Goal: Information Seeking & Learning: Learn about a topic

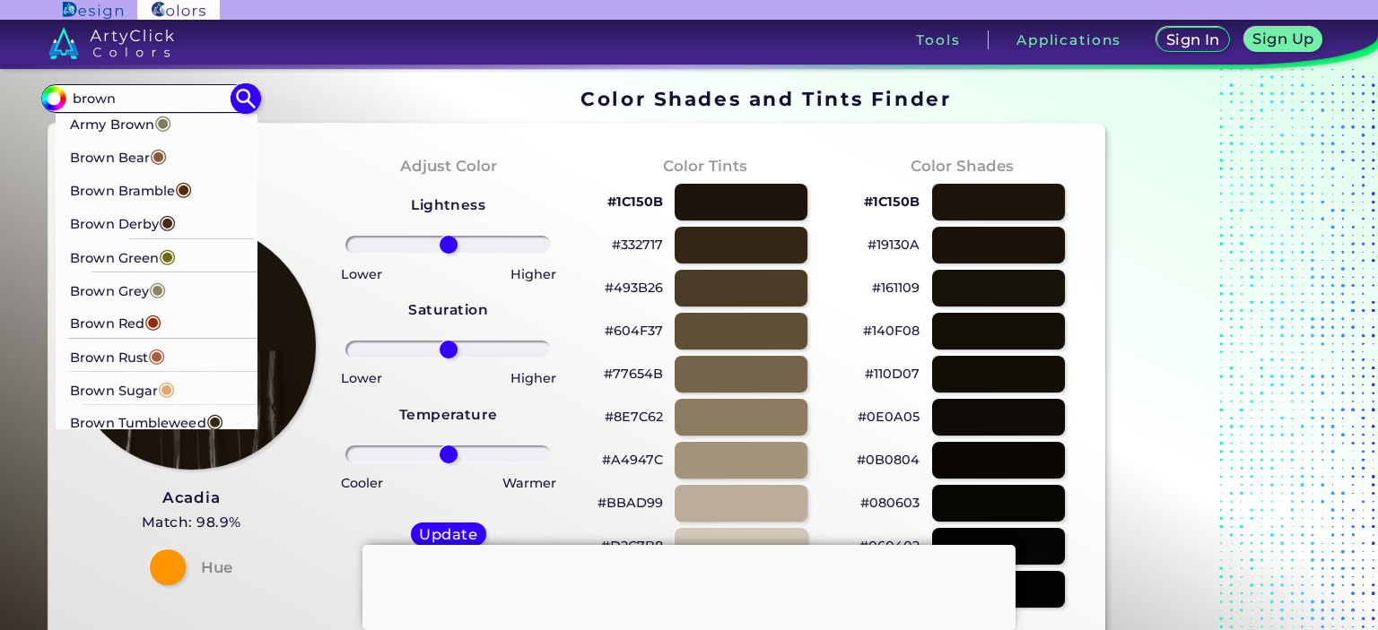
type input "brown"
click at [139, 395] on p "Brown Sugar ◉" at bounding box center [122, 388] width 105 height 33
type input "#e2a76f"
type input "#E2A76F"
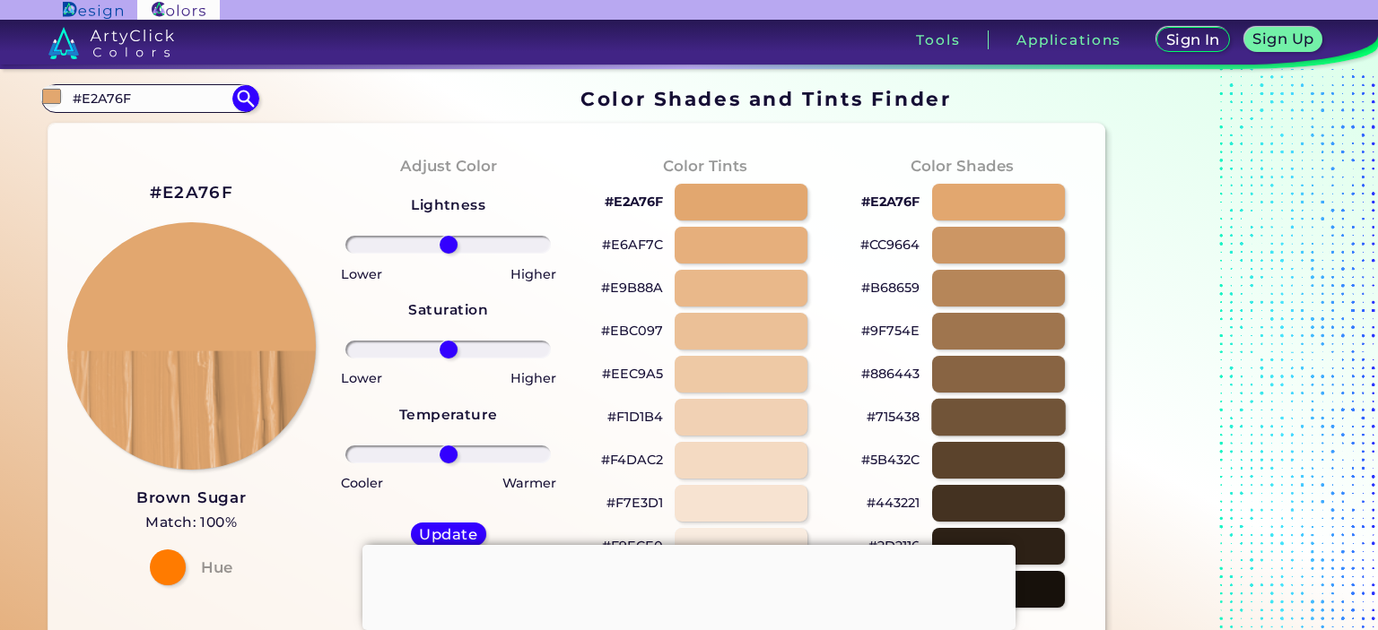
click at [1004, 405] on div at bounding box center [998, 417] width 135 height 37
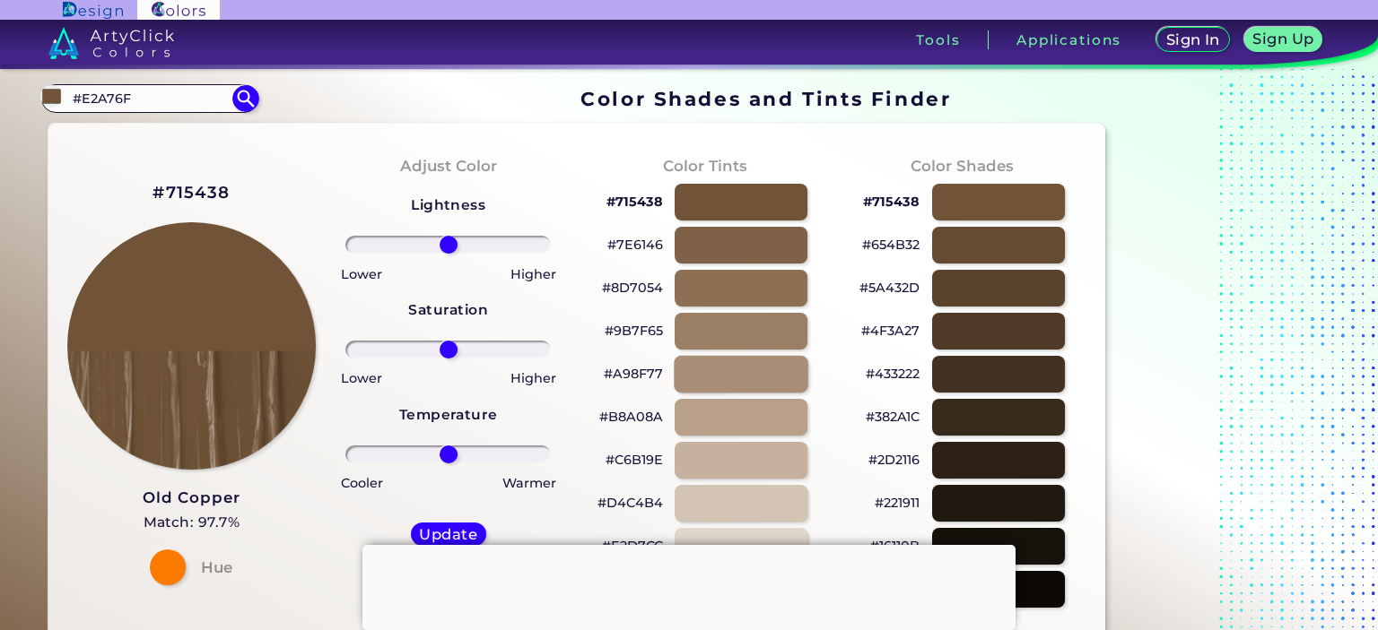
click at [786, 379] on div at bounding box center [741, 374] width 135 height 37
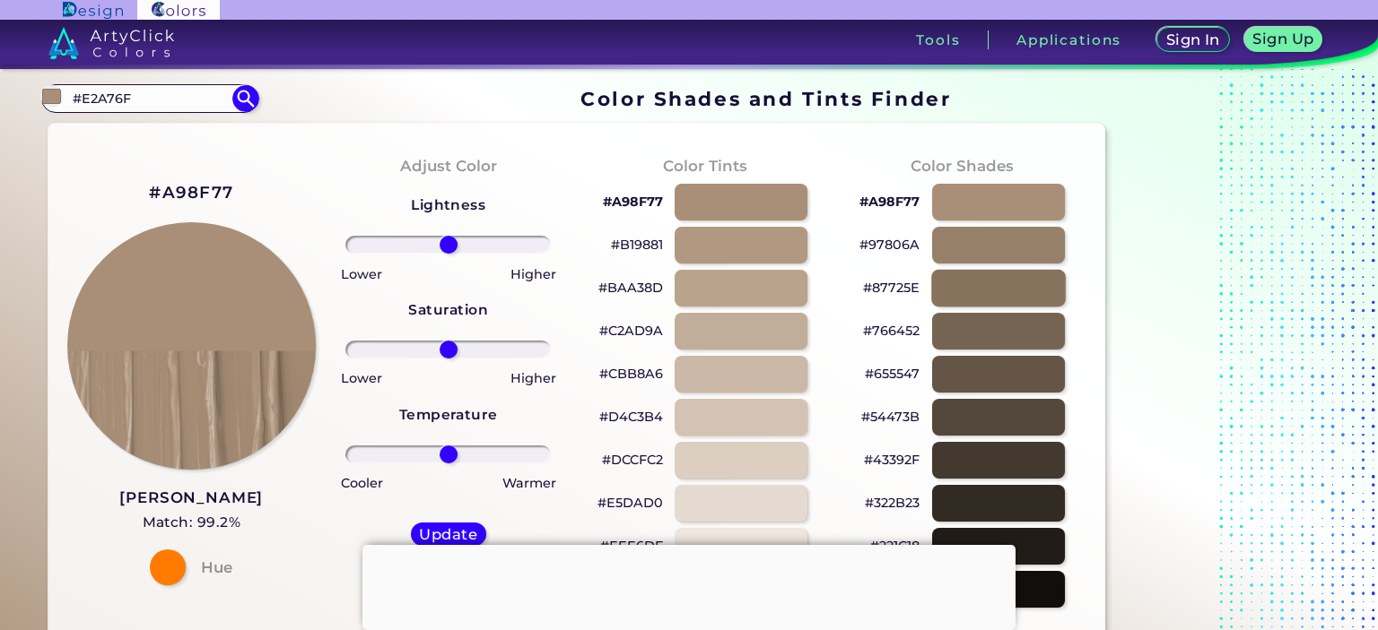
click at [983, 283] on div at bounding box center [998, 288] width 135 height 37
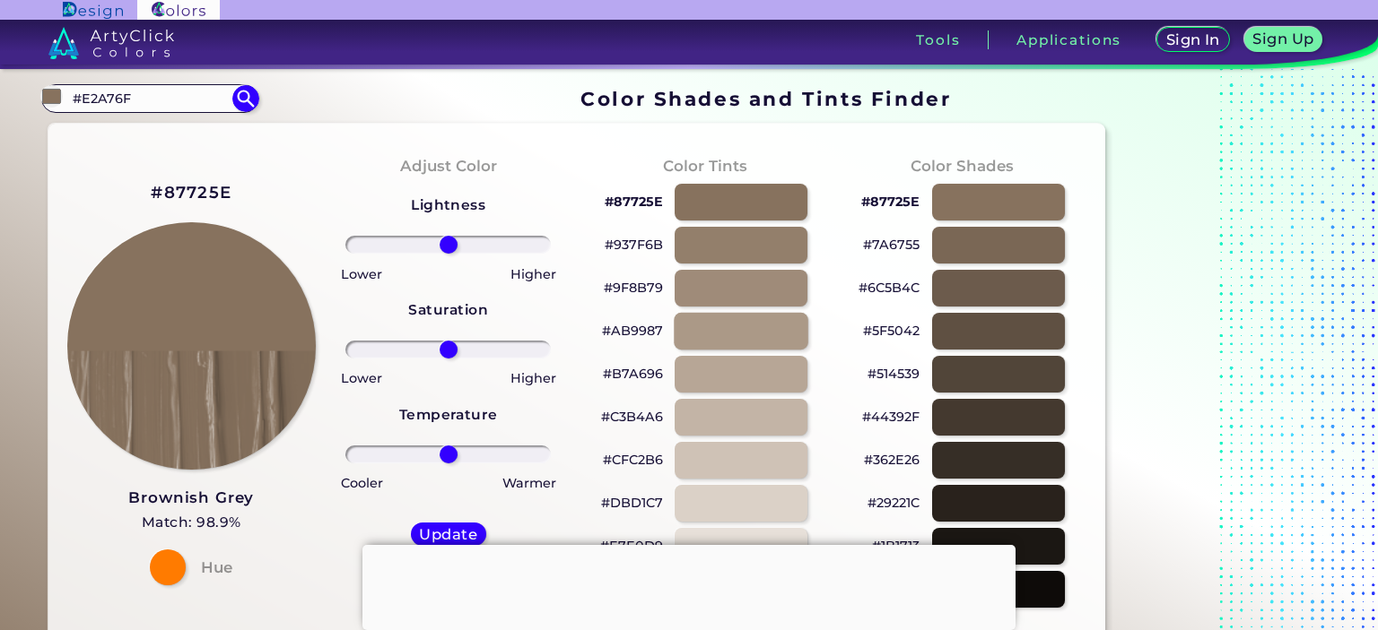
click at [778, 329] on div at bounding box center [741, 331] width 135 height 37
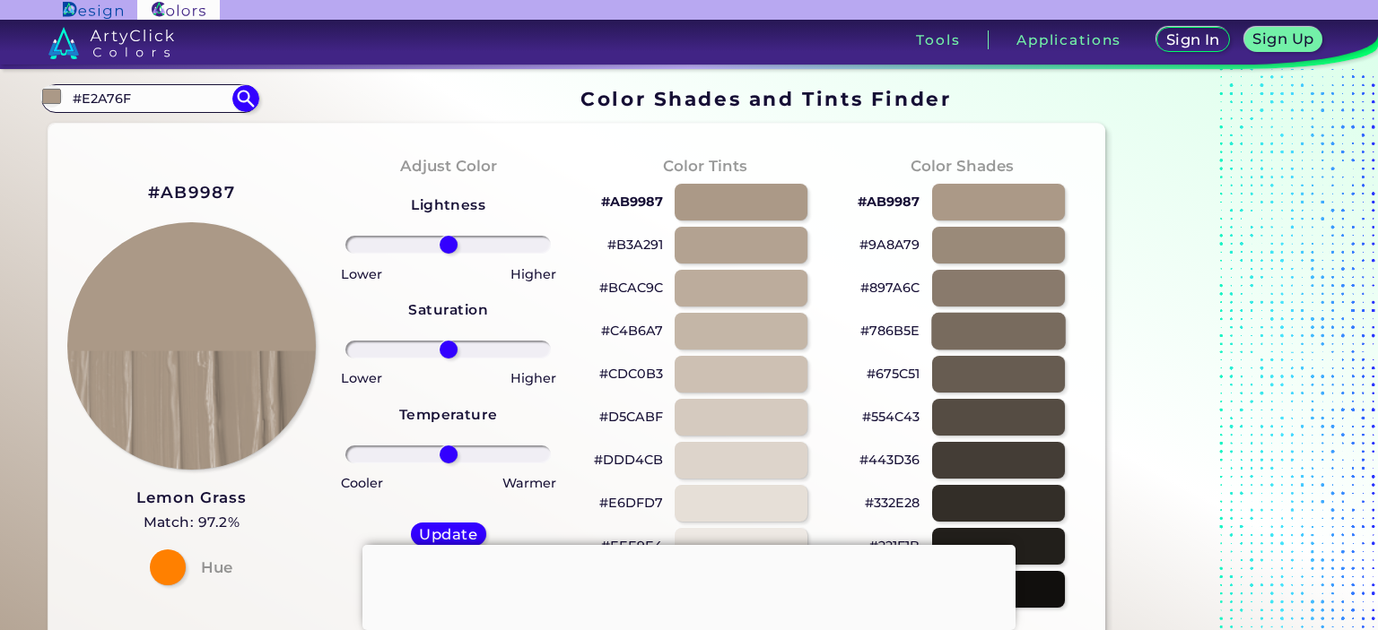
click at [969, 331] on div at bounding box center [998, 331] width 135 height 37
type input "#786b5e"
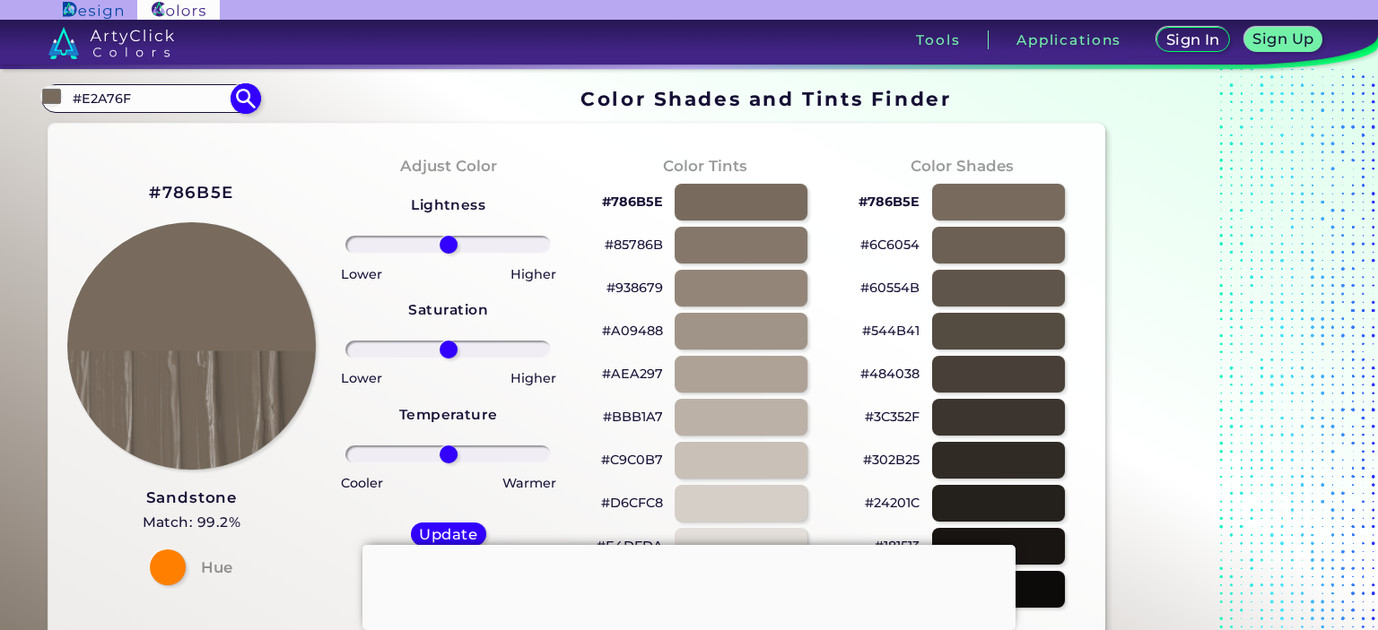
click at [168, 97] on input "#E2A76F" at bounding box center [149, 99] width 167 height 24
type input "#"
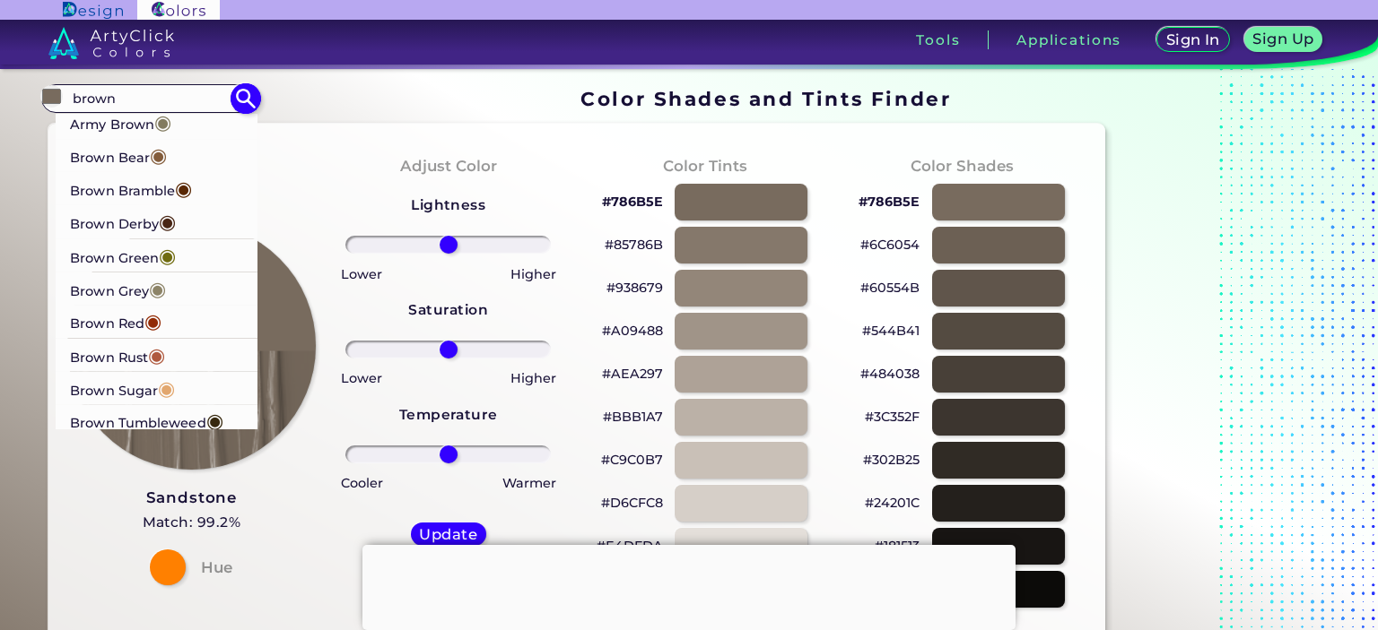
type input "brown"
drag, startPoint x: 242, startPoint y: 197, endPoint x: 242, endPoint y: 255, distance: 57.4
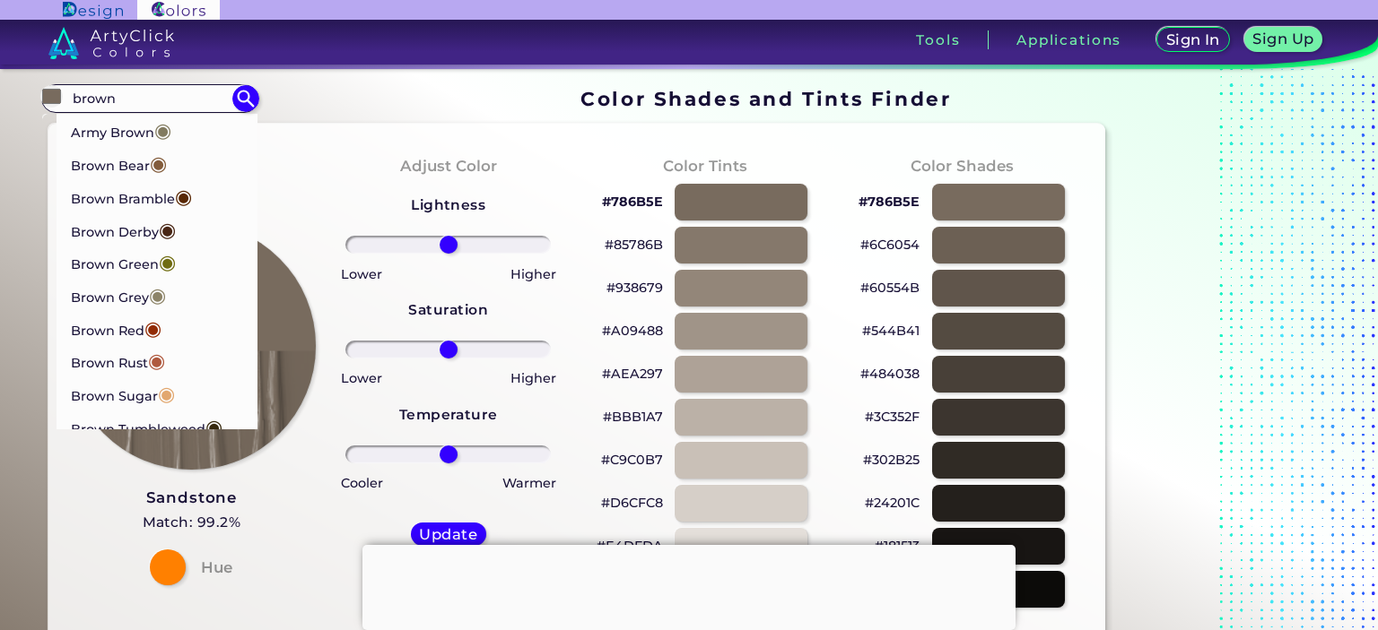
click at [301, 168] on div "#786B5E Sandstone Match: 99.2% Hue" at bounding box center [191, 382] width 257 height 488
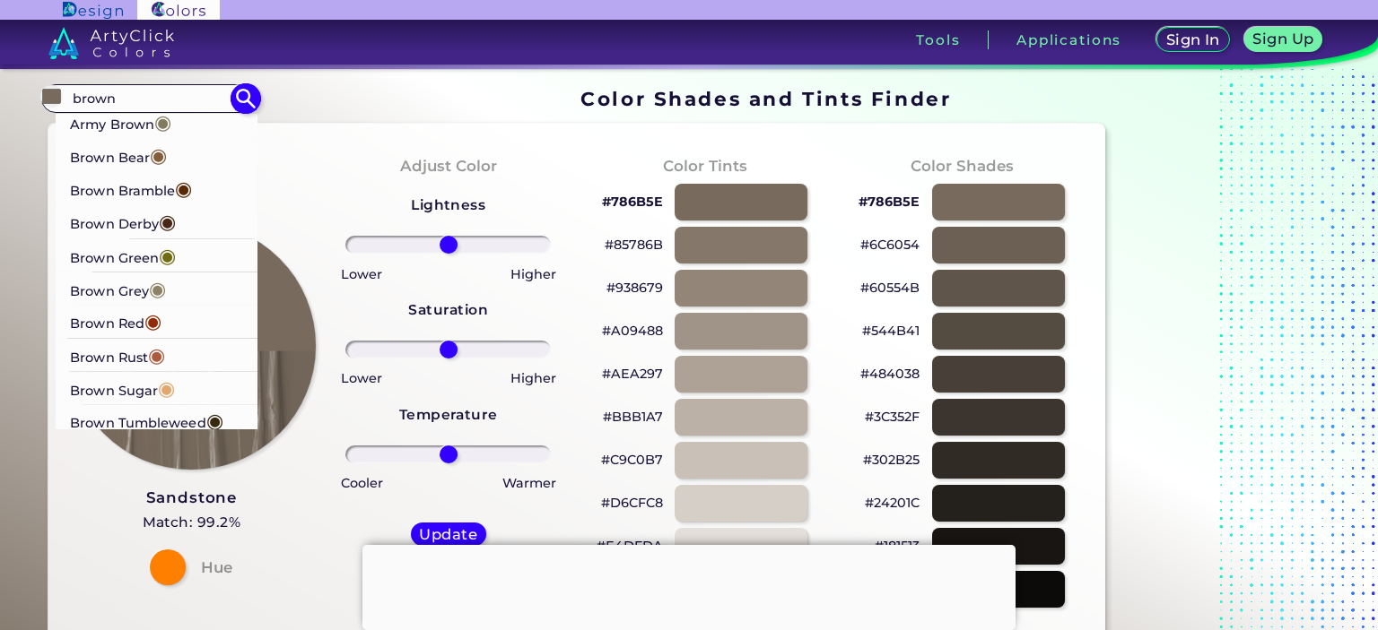
click at [189, 418] on p "Brown Tumbleweed ◉" at bounding box center [146, 421] width 153 height 33
type input "#37290e"
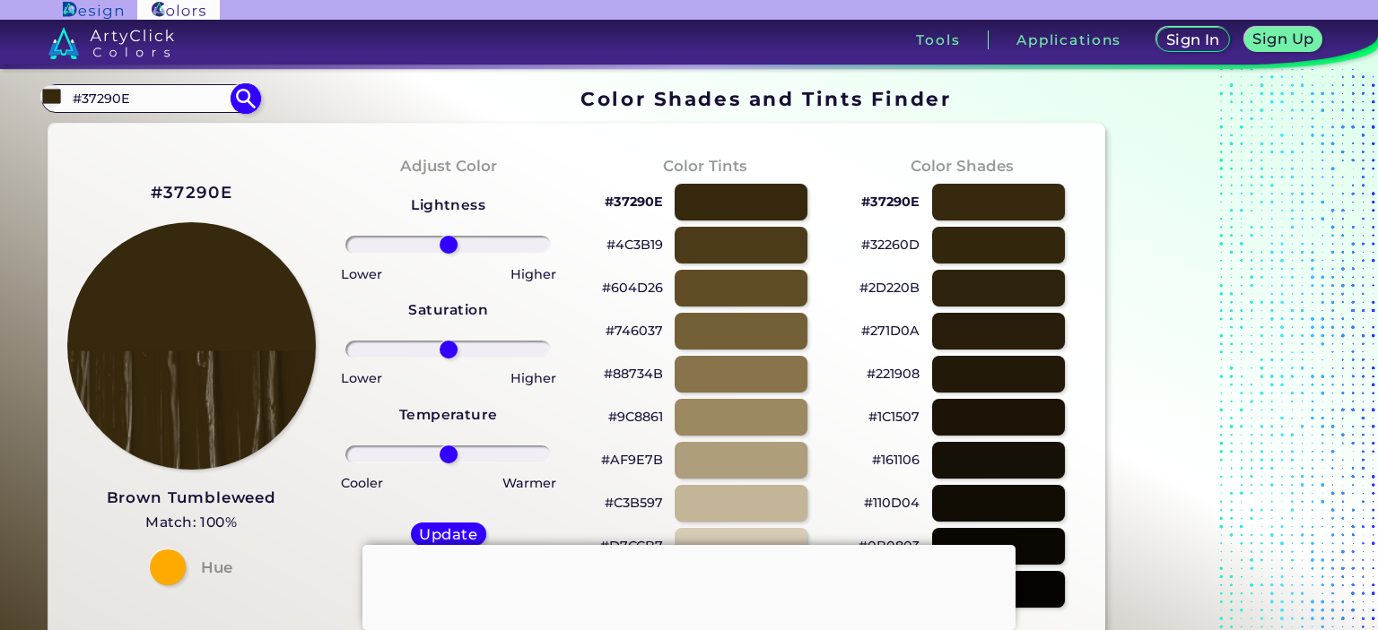
click at [204, 104] on input "#37290E" at bounding box center [149, 99] width 167 height 24
type input "#"
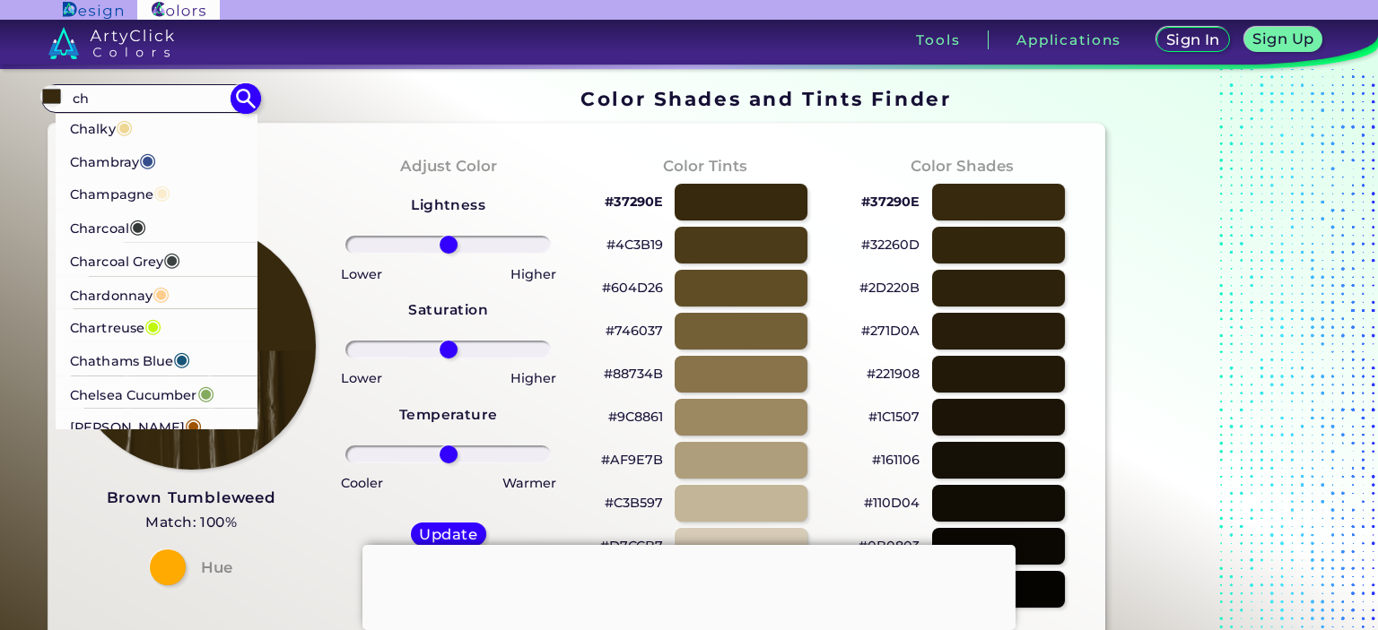
type input "ch"
click at [152, 290] on p "Chardonnay ◉" at bounding box center [120, 292] width 100 height 33
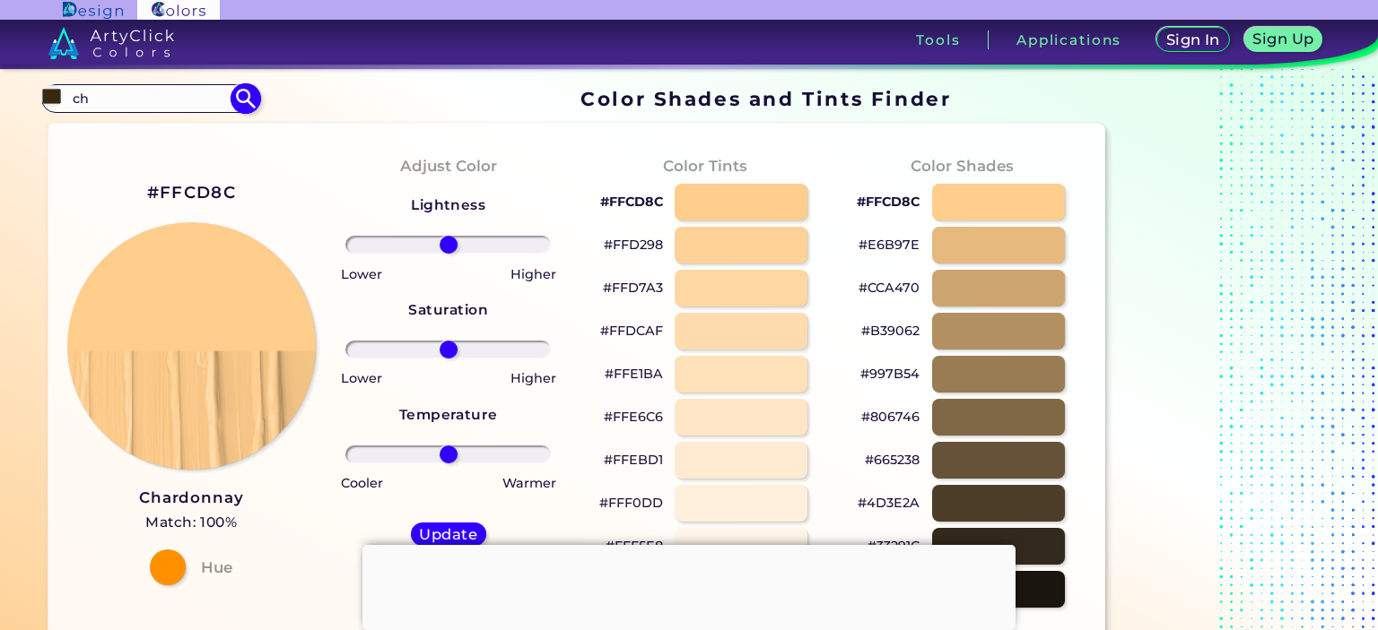
type input "#ffcd8c"
type input "#FFCD8C"
click at [726, 204] on div at bounding box center [741, 202] width 135 height 37
type input "#ffcd8c"
drag, startPoint x: 234, startPoint y: 192, endPoint x: 146, endPoint y: 193, distance: 87.9
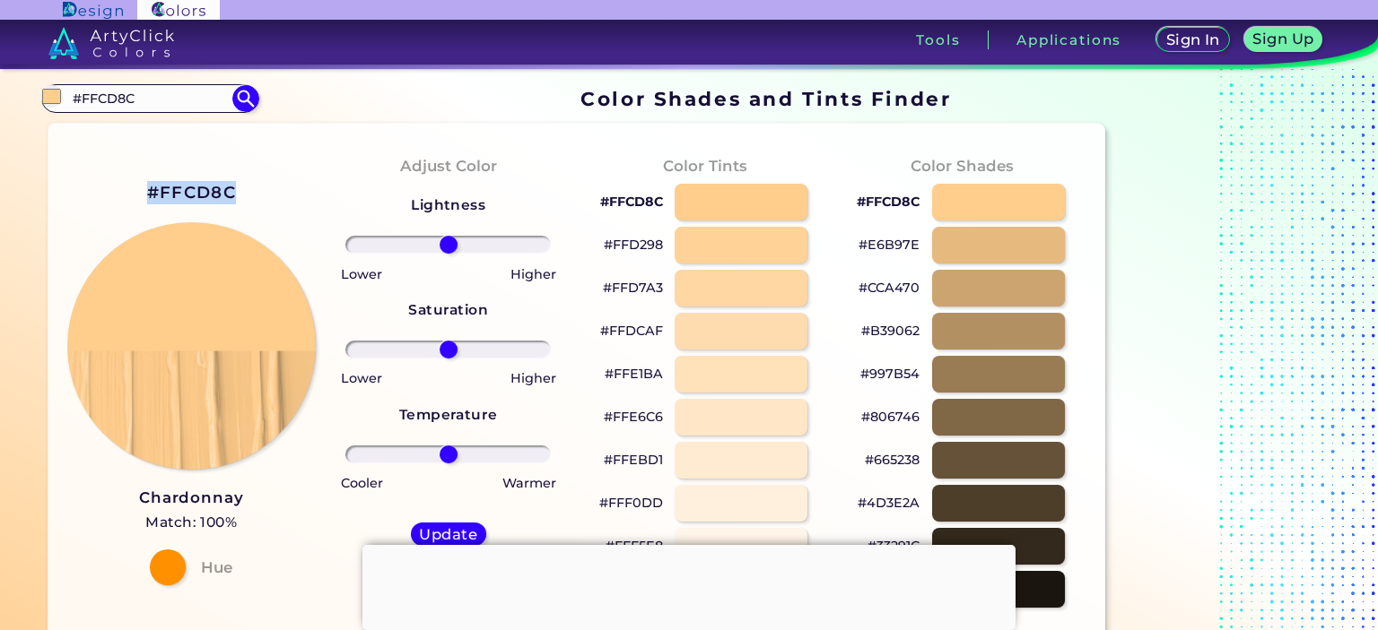
click at [147, 193] on h2 "#FFCD8C" at bounding box center [191, 192] width 89 height 23
drag, startPoint x: 143, startPoint y: 98, endPoint x: 70, endPoint y: 100, distance: 73.6
click at [70, 100] on input "#FFCD8C" at bounding box center [149, 99] width 167 height 24
